Goal: Transaction & Acquisition: Obtain resource

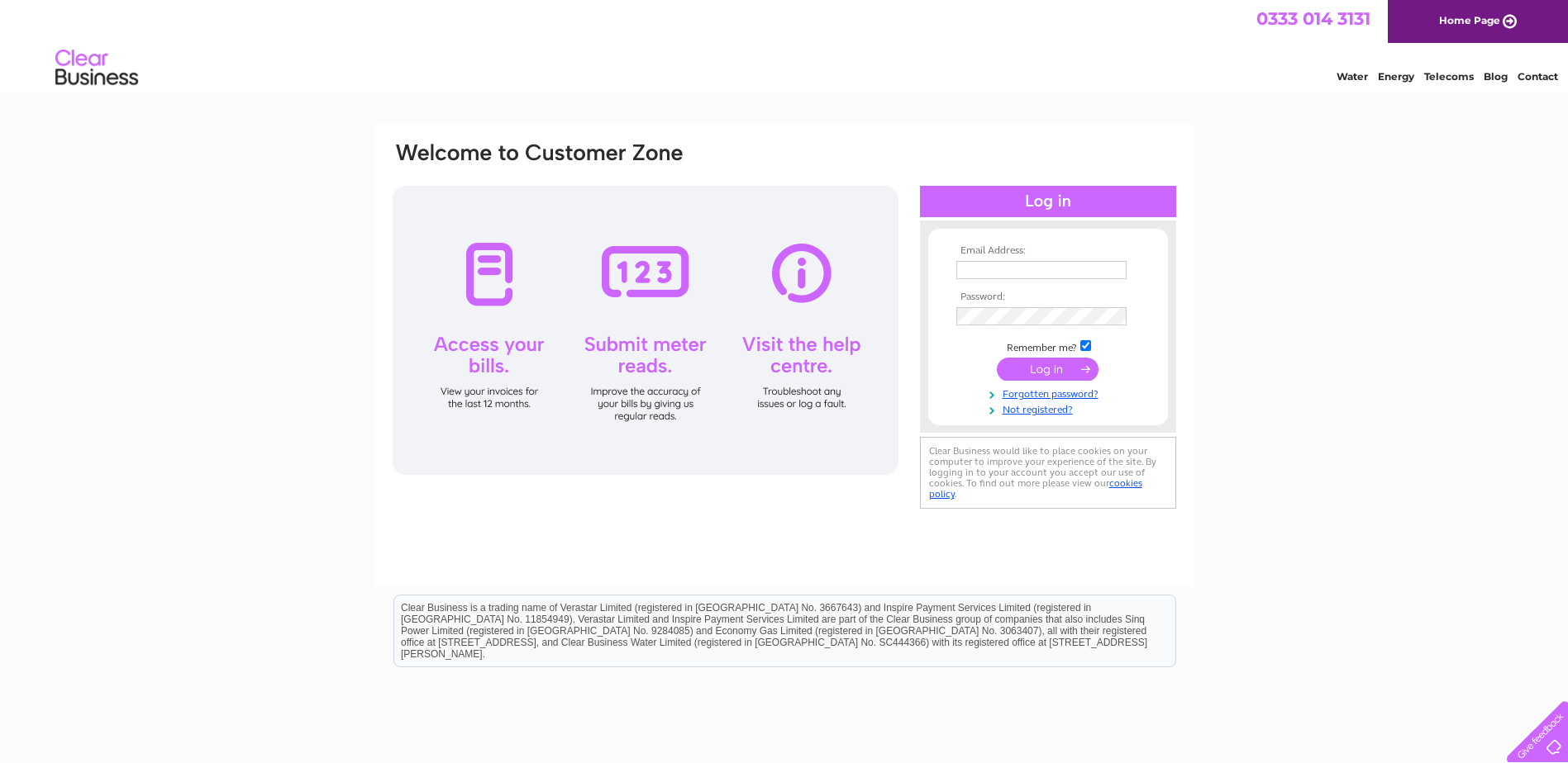
type input "suki@tsapc.co.uk"
click at [1049, 373] on input "submit" at bounding box center [1047, 369] width 102 height 23
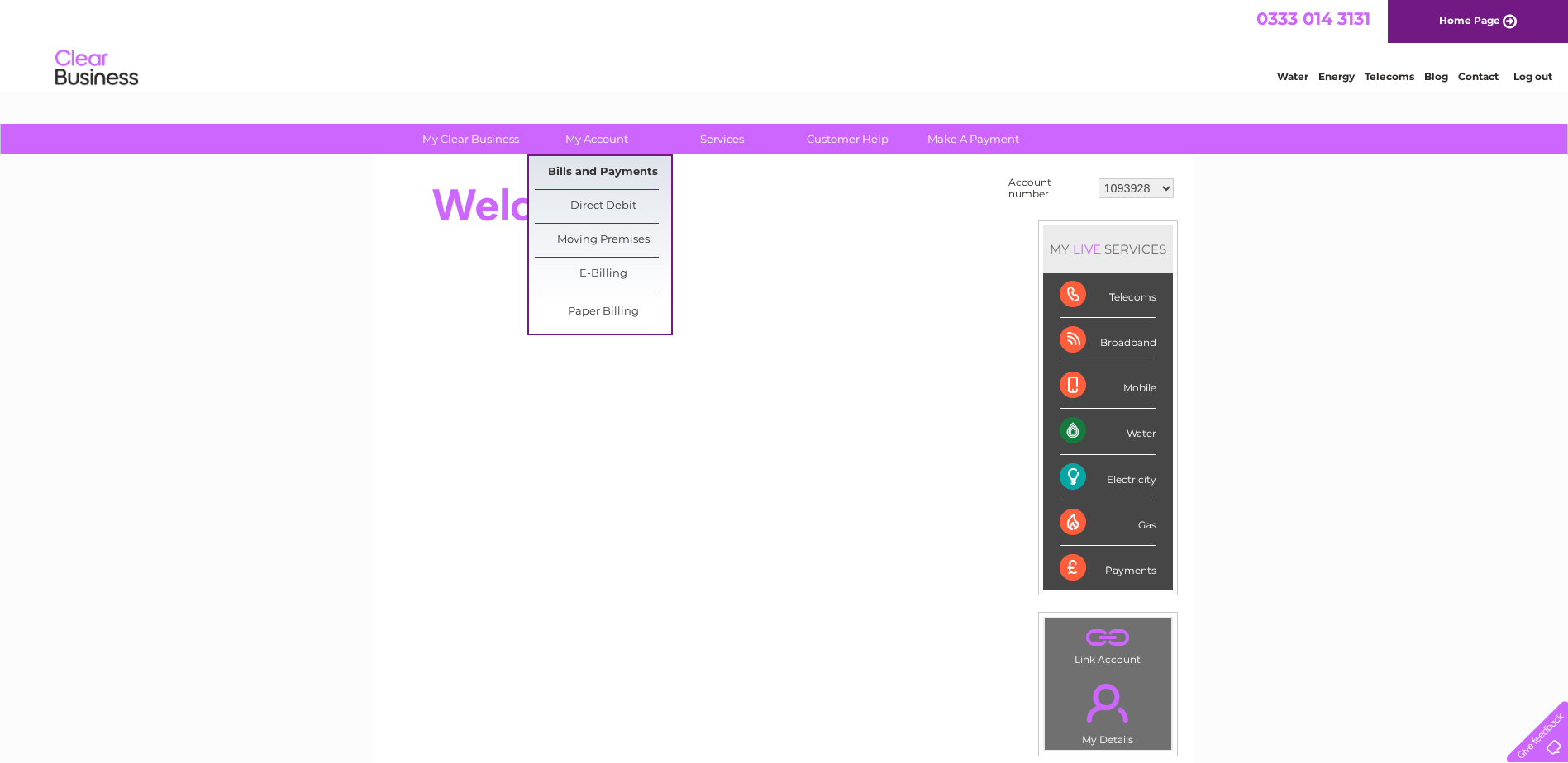
click at [646, 175] on link "Bills and Payments" at bounding box center [603, 172] width 137 height 33
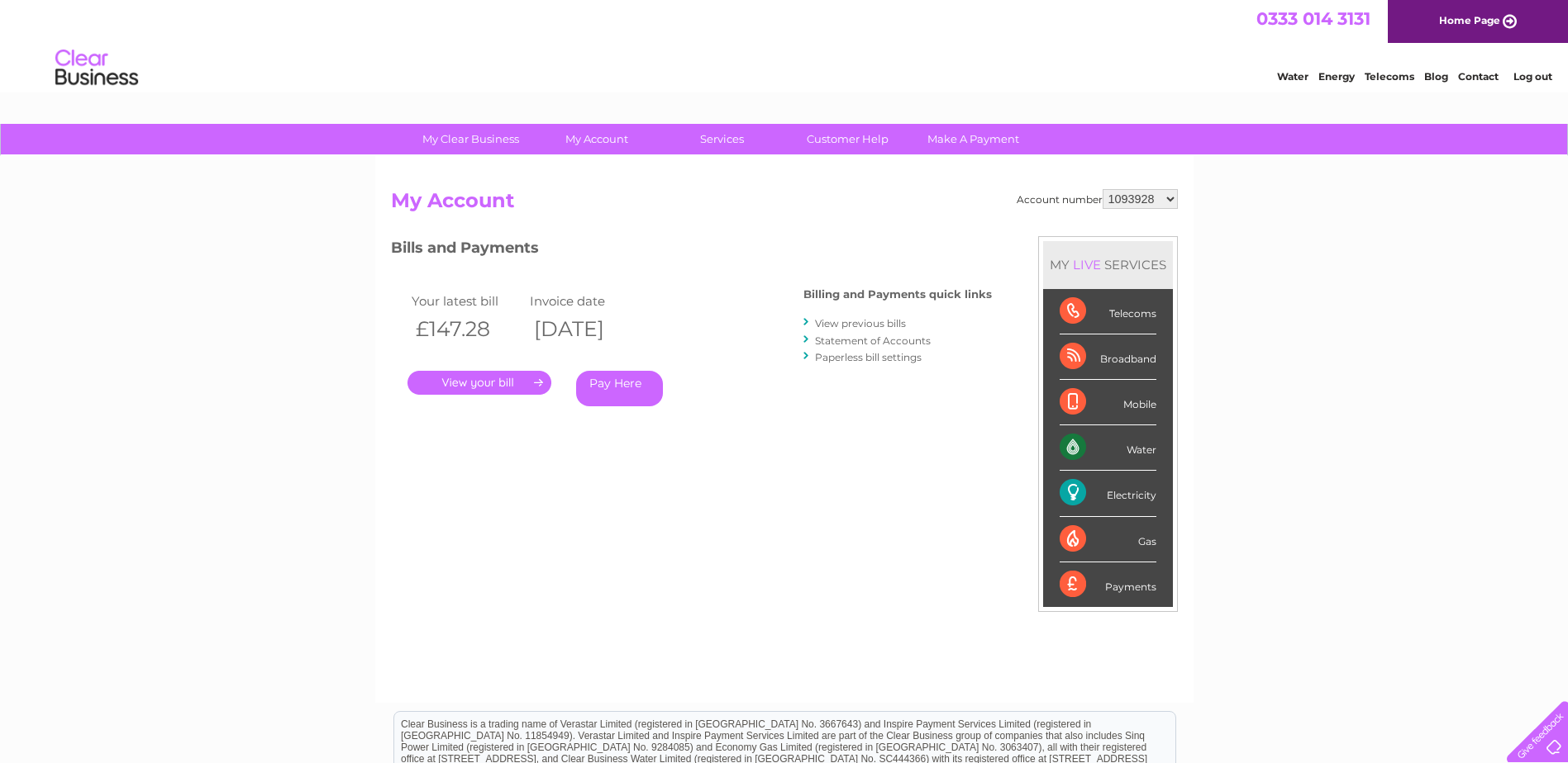
click at [475, 375] on link "." at bounding box center [479, 383] width 144 height 24
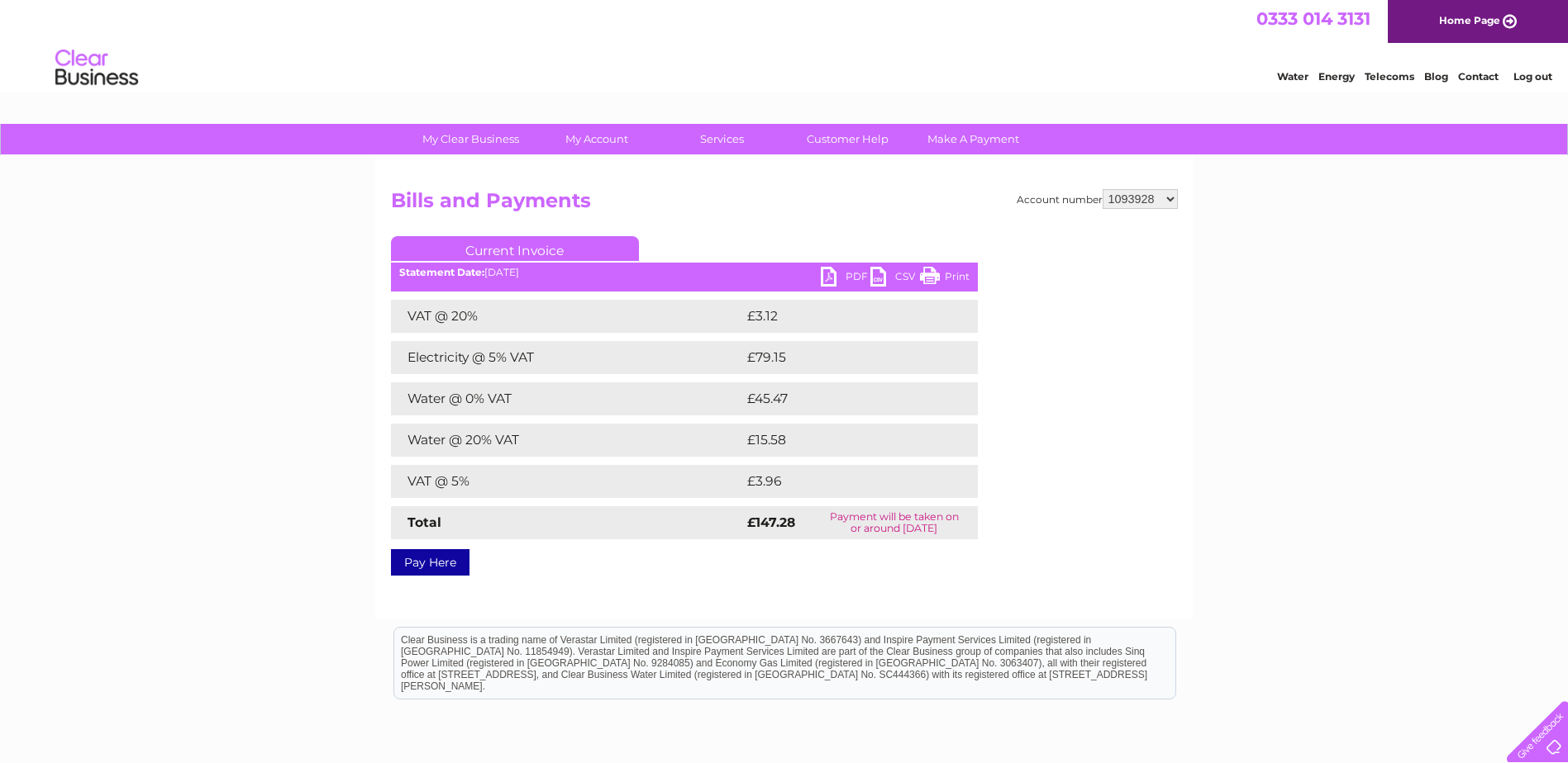
click at [830, 276] on link "PDF" at bounding box center [846, 278] width 50 height 24
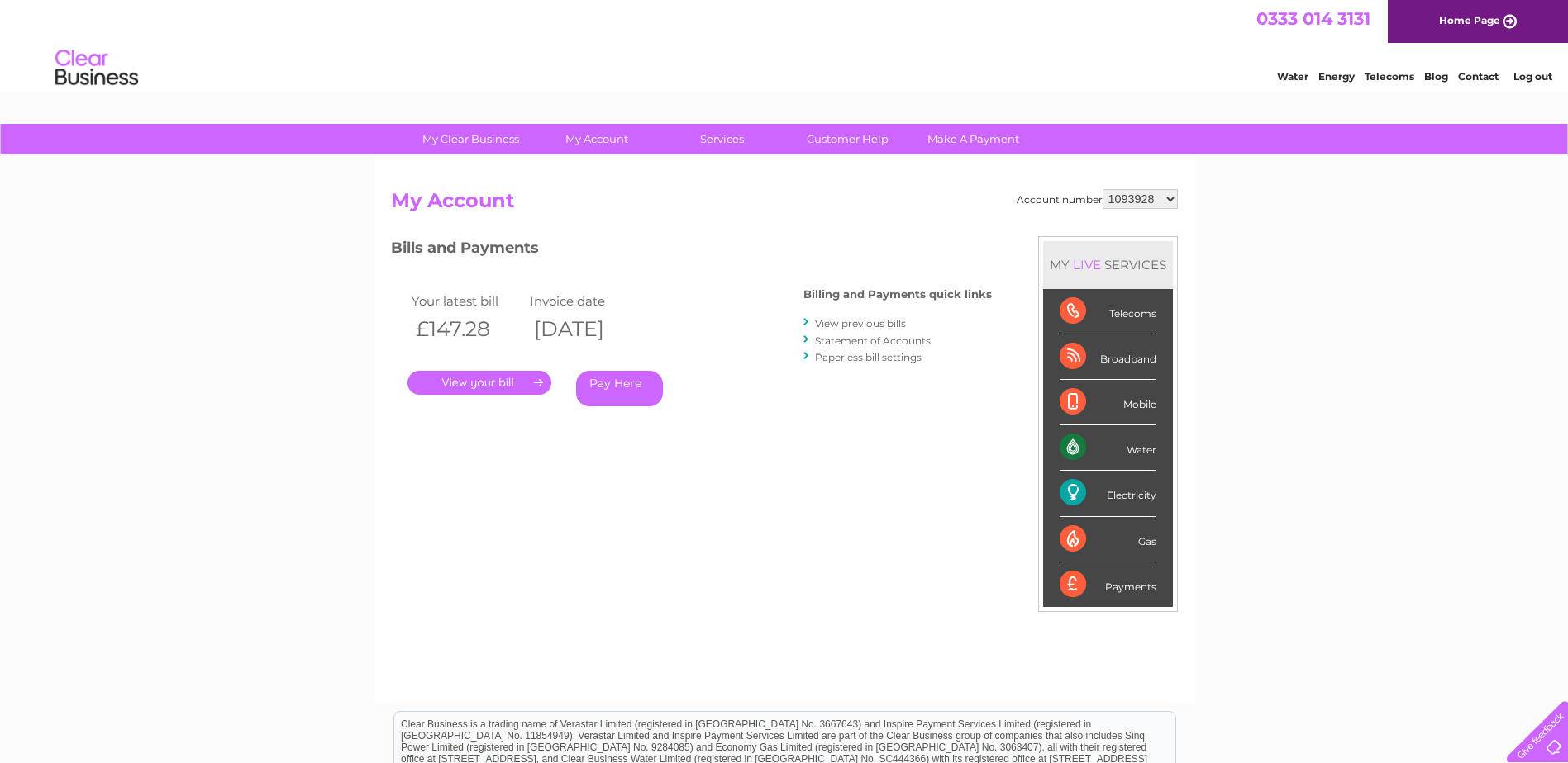
click at [471, 386] on link "." at bounding box center [479, 383] width 144 height 24
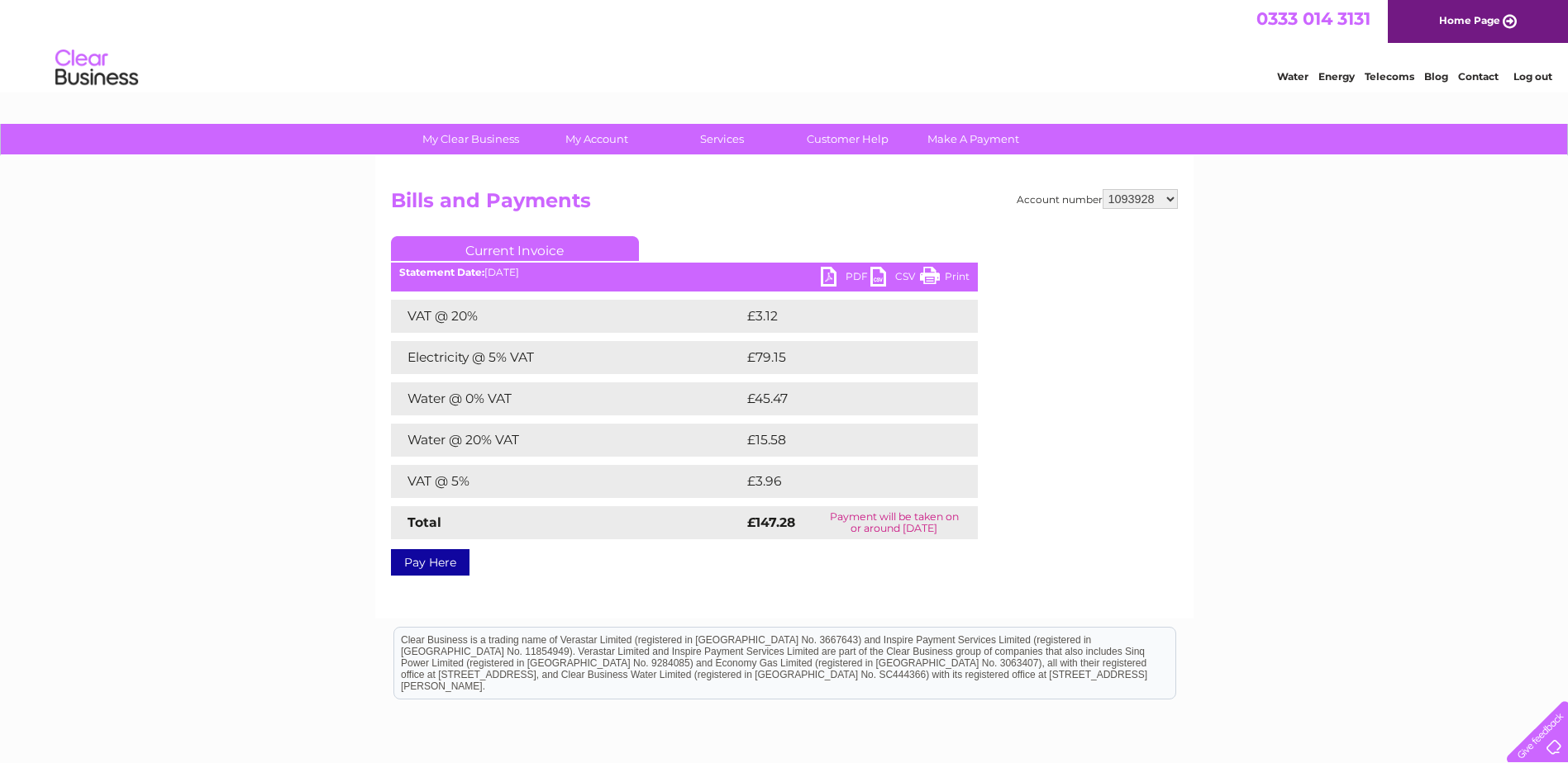
click at [830, 278] on link "PDF" at bounding box center [846, 278] width 50 height 24
